Goal: Find specific page/section: Find specific page/section

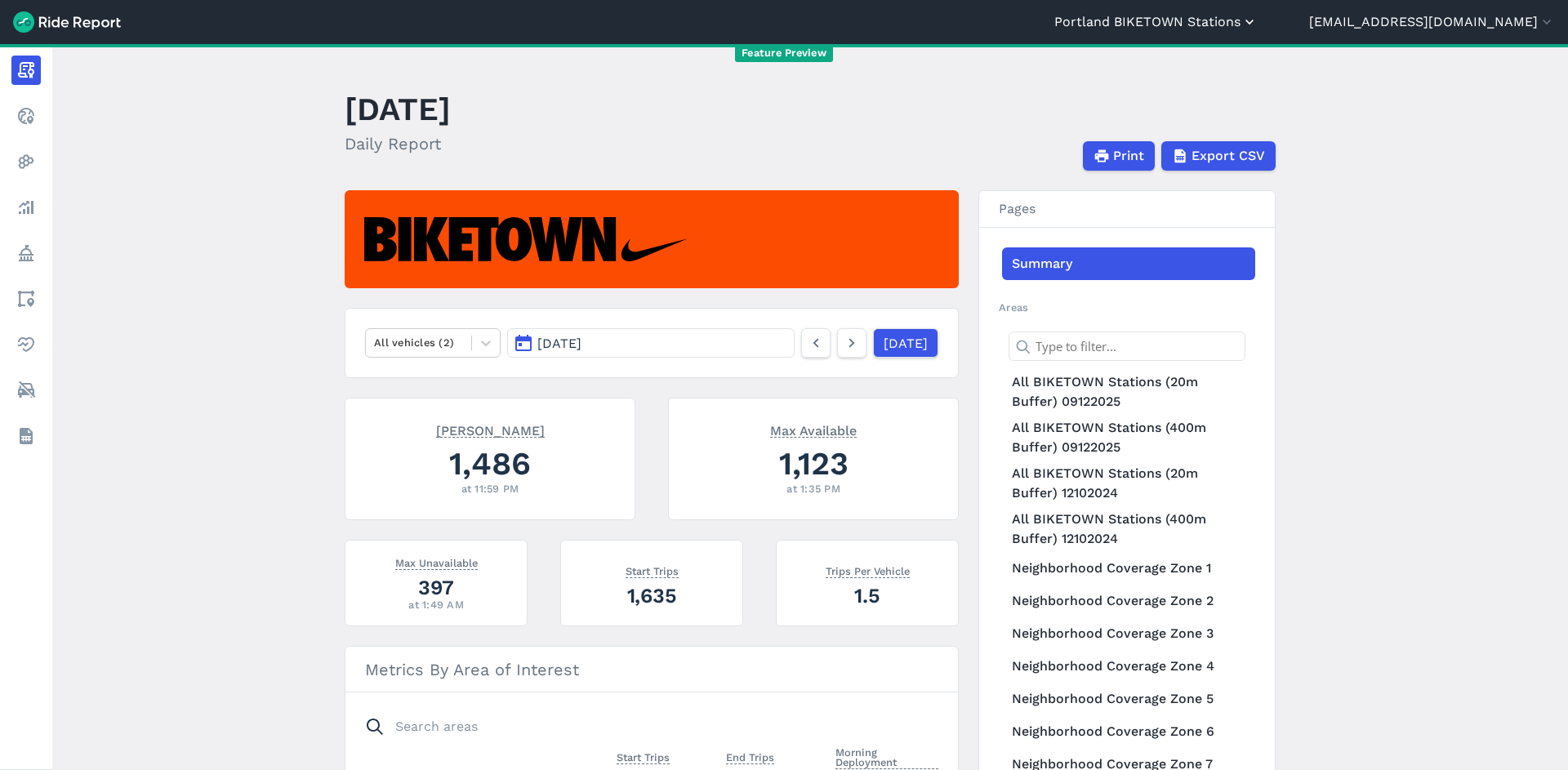
click at [1257, 14] on button "Portland BIKETOWN Stations" at bounding box center [1156, 21] width 203 height 19
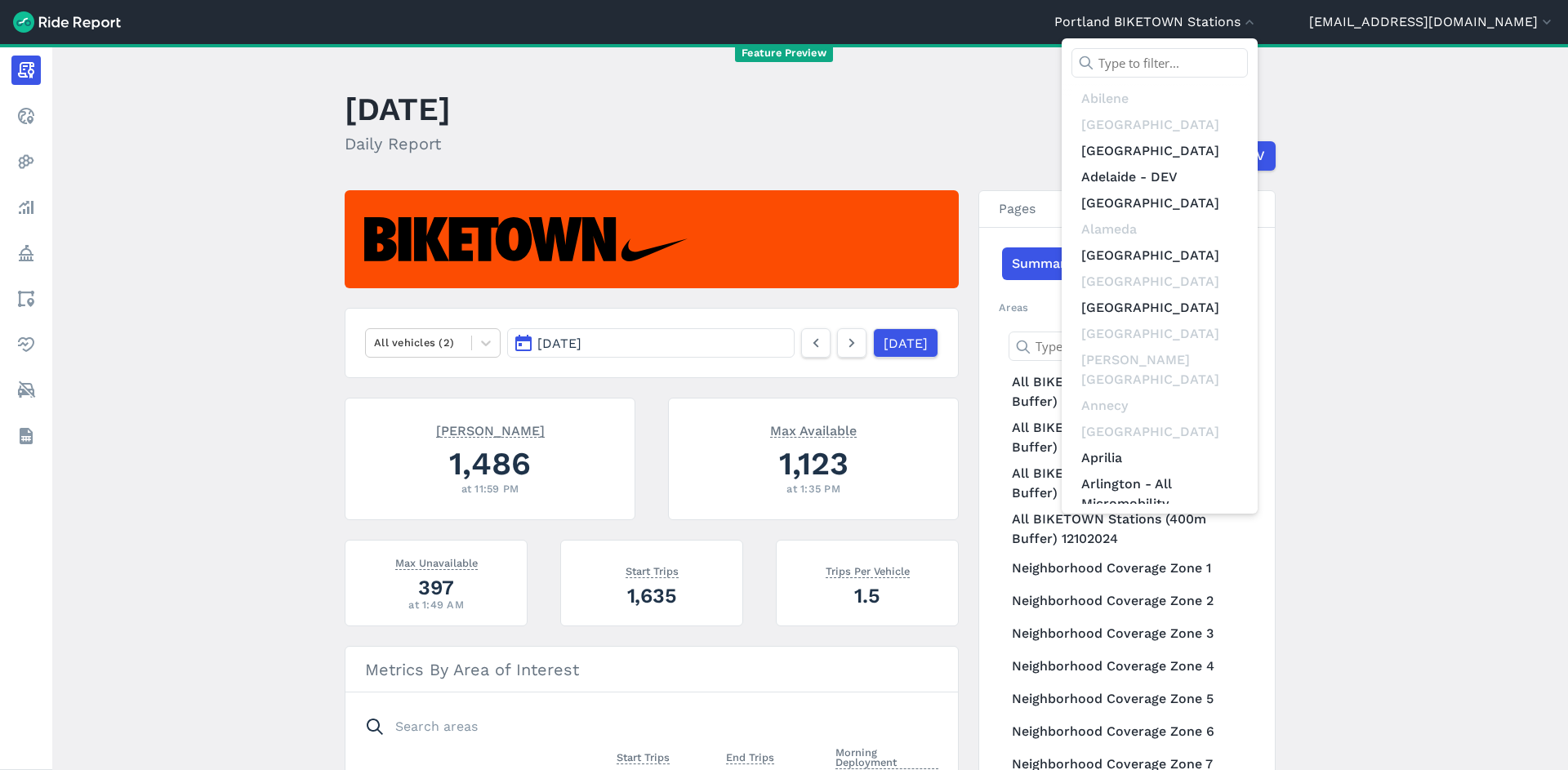
click at [1248, 73] on input "text" at bounding box center [1159, 63] width 176 height 30
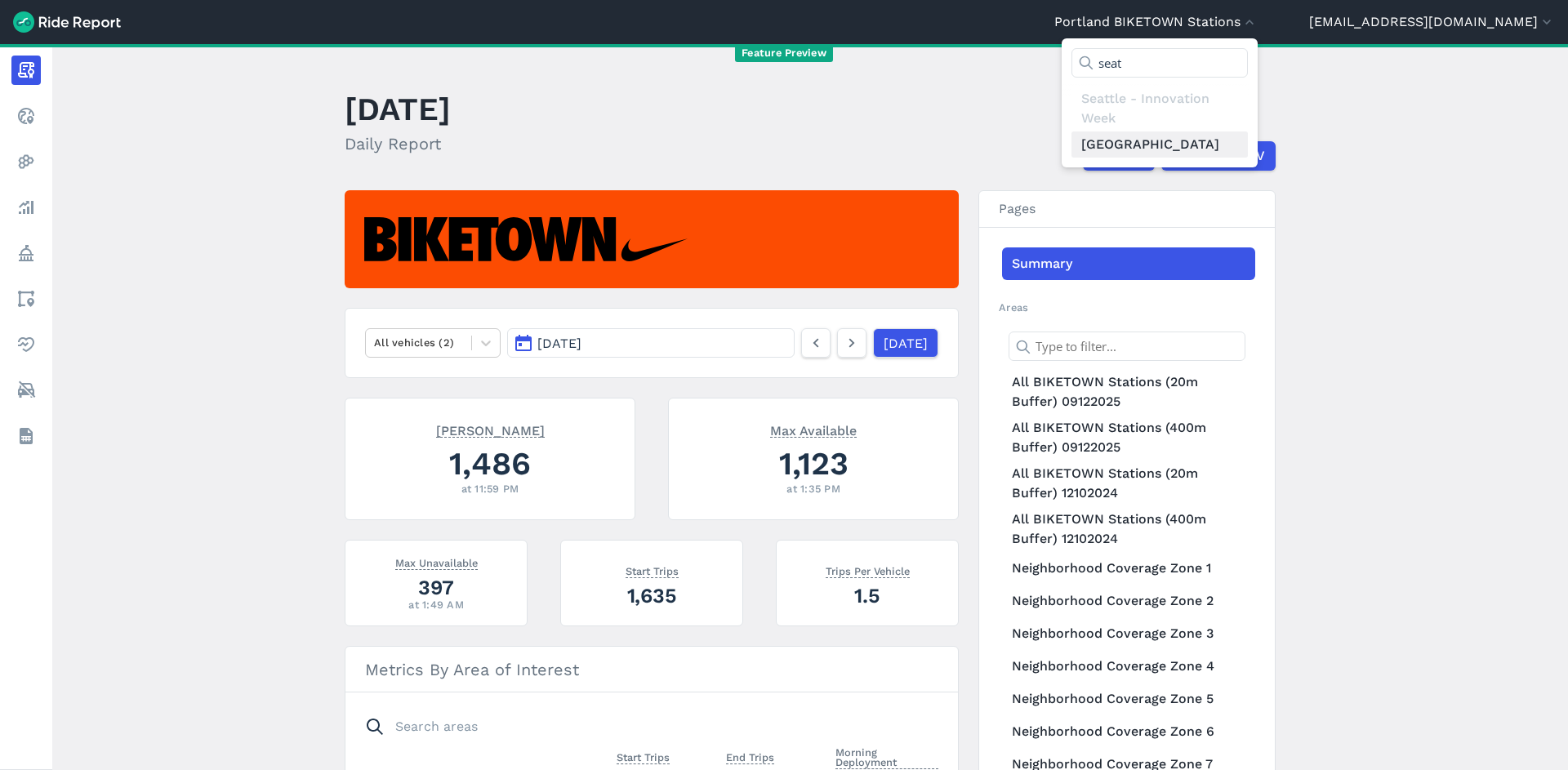
type input "seat"
click at [1248, 146] on link "[GEOGRAPHIC_DATA]" at bounding box center [1159, 144] width 176 height 26
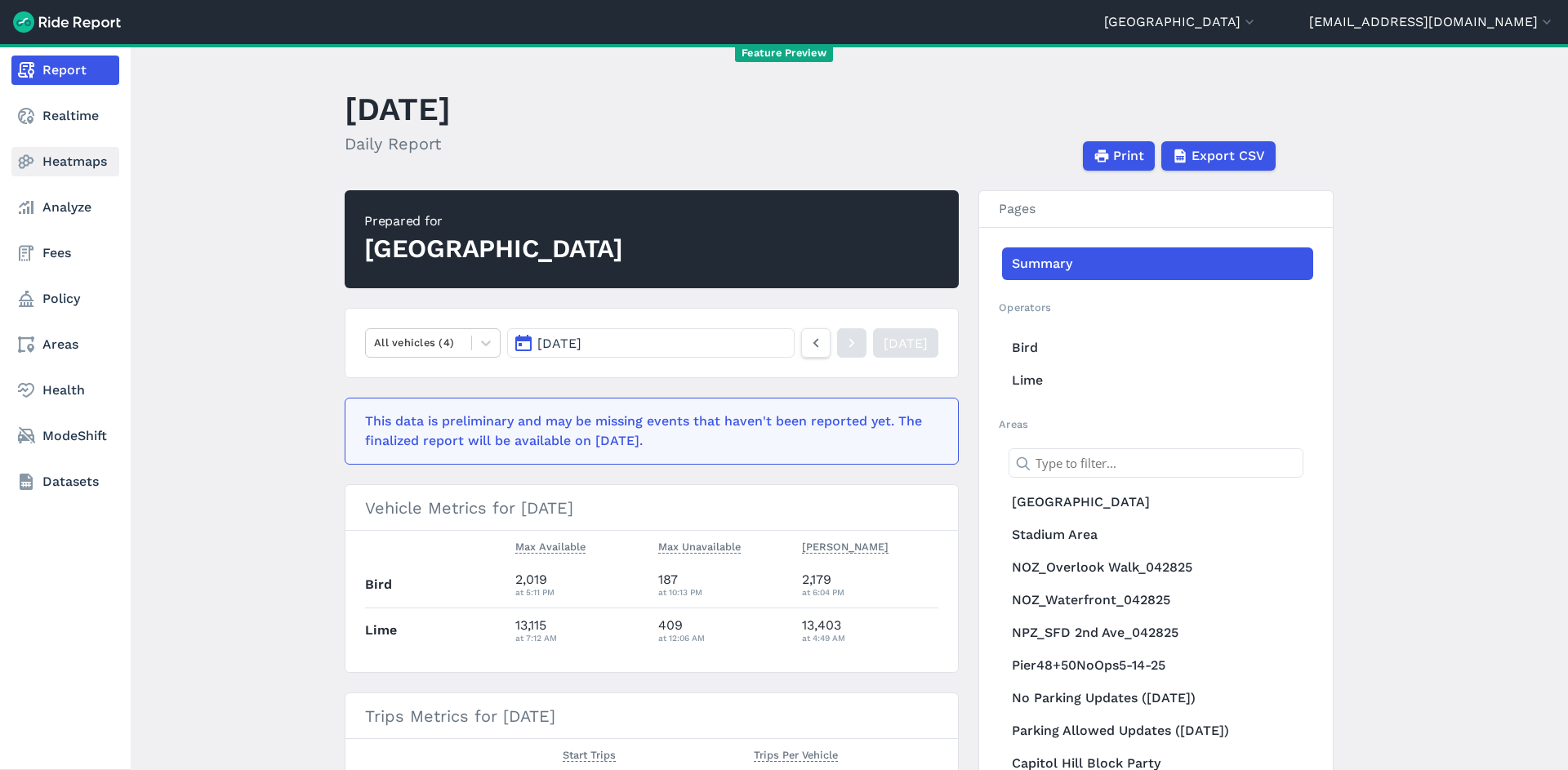
click at [64, 157] on link "Heatmaps" at bounding box center [65, 162] width 108 height 30
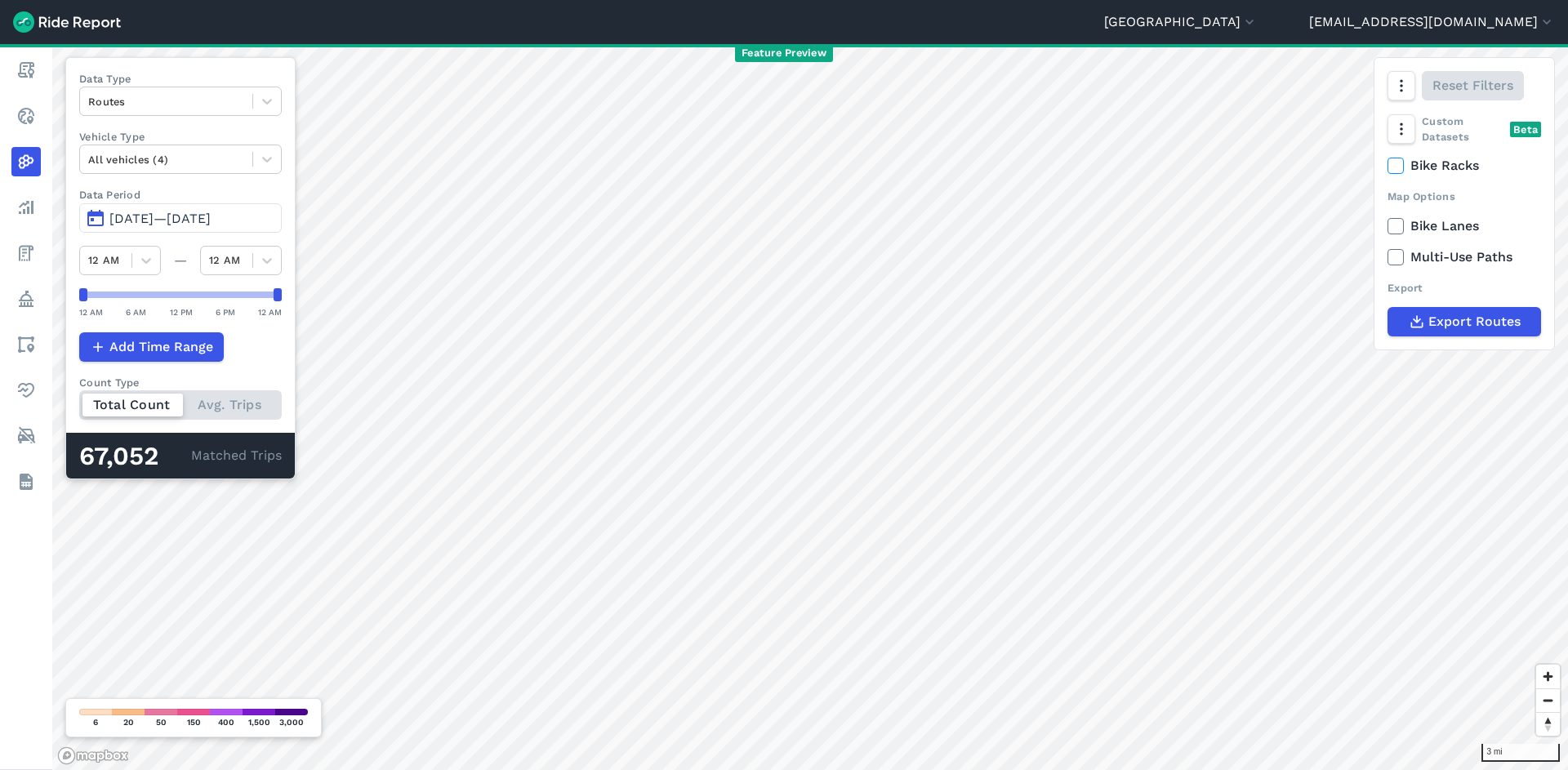
click at [242, 176] on div "Data Type Routes Vehicle Type All vehicles (4) Data Period Jun 29, 2025—[DATE] …" at bounding box center [180, 268] width 230 height 422
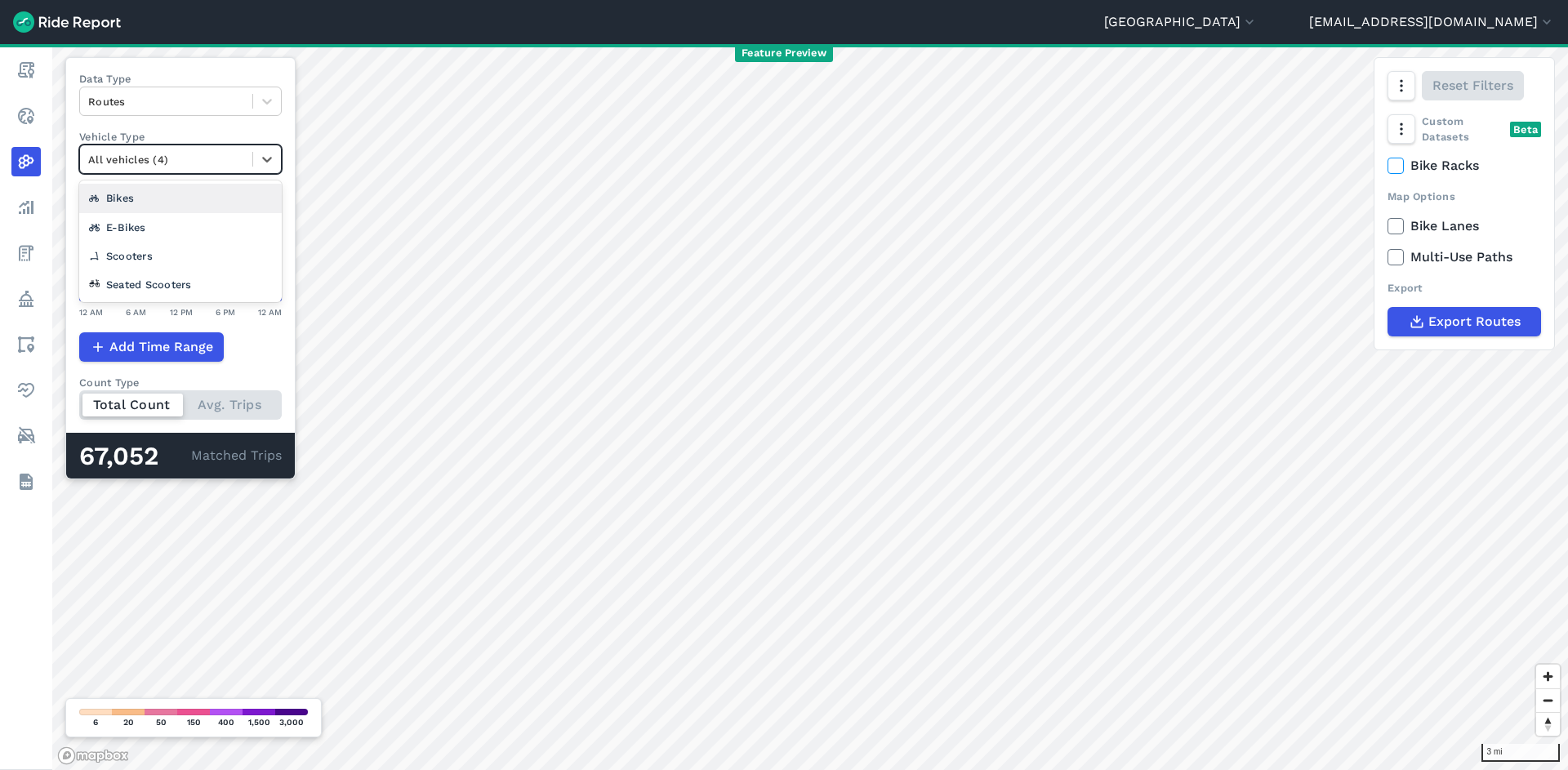
click at [242, 157] on div at bounding box center [166, 159] width 156 height 19
click at [240, 194] on div "Bikes" at bounding box center [180, 198] width 202 height 29
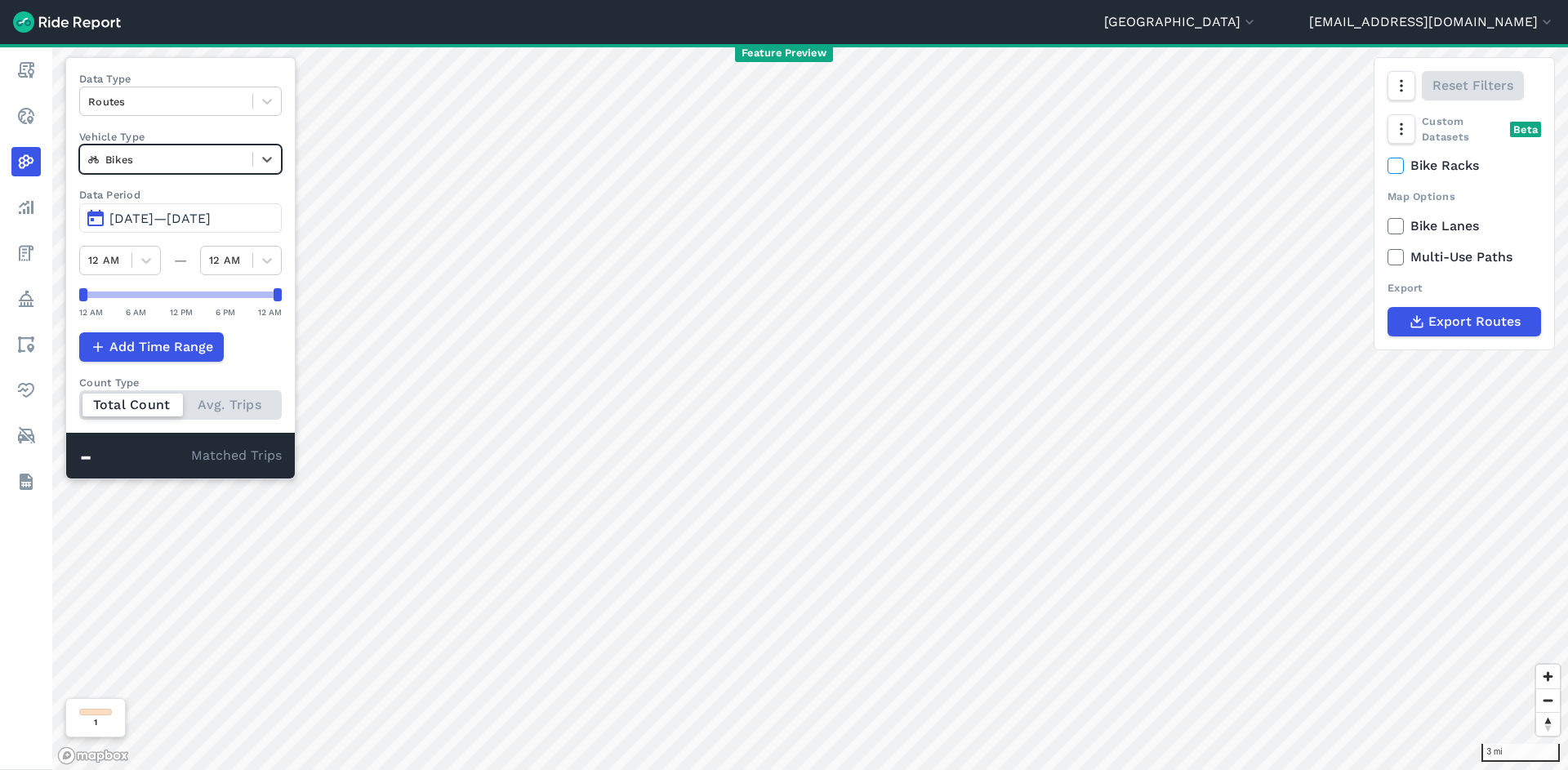
click at [242, 157] on div at bounding box center [166, 159] width 156 height 19
click at [214, 239] on div "E-Bikes" at bounding box center [180, 228] width 202 height 29
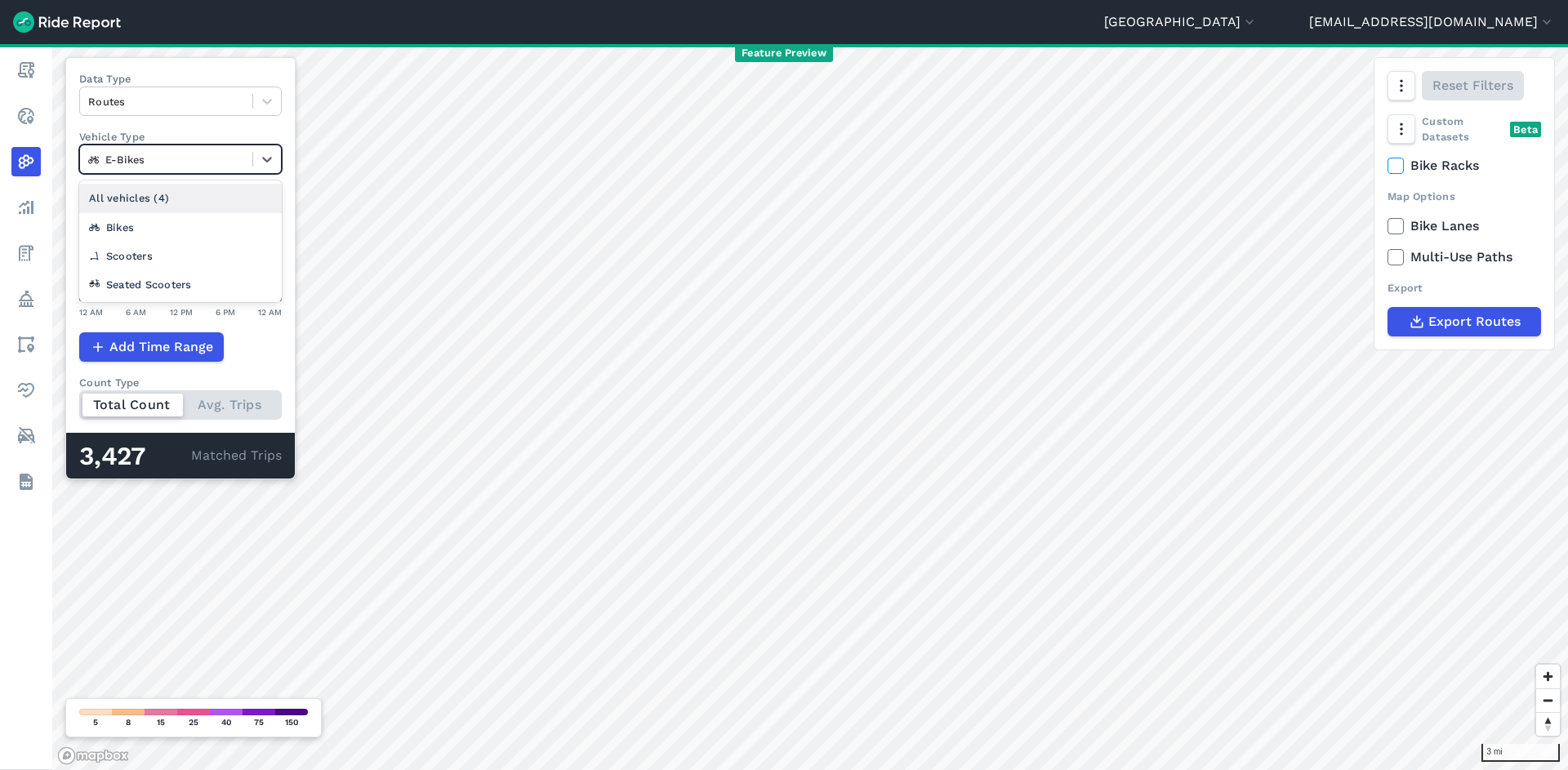
click at [207, 155] on div at bounding box center [166, 159] width 156 height 19
click at [184, 244] on div "Scooters" at bounding box center [180, 256] width 202 height 29
click at [202, 162] on div at bounding box center [166, 159] width 156 height 19
click at [198, 278] on div "Seated Scooters" at bounding box center [180, 284] width 202 height 29
